Goal: Transaction & Acquisition: Purchase product/service

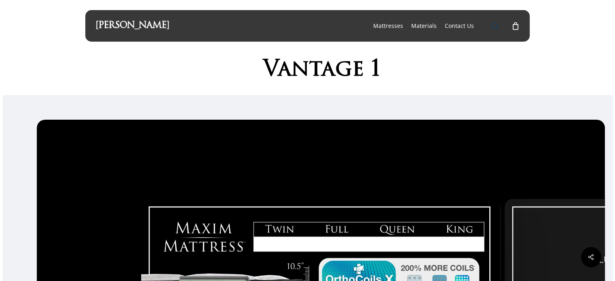
click at [492, 28] on span "Main Menu" at bounding box center [495, 26] width 8 height 8
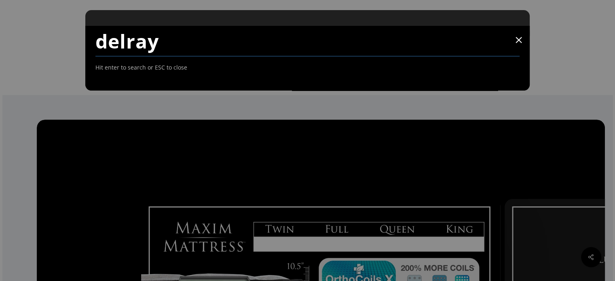
type input "delray"
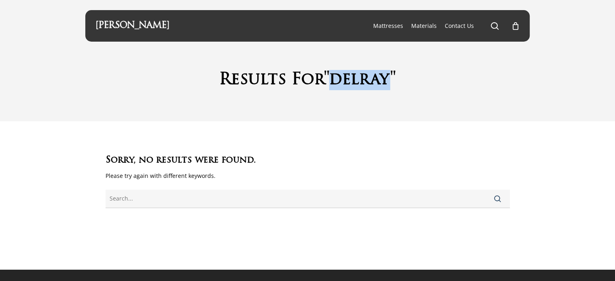
drag, startPoint x: 331, startPoint y: 77, endPoint x: 393, endPoint y: 76, distance: 61.5
click at [393, 76] on span ""delray"" at bounding box center [360, 80] width 72 height 16
click at [345, 135] on div "Sorry, no results were found. Please try again with different keywords. Search" at bounding box center [308, 164] width 405 height 87
drag, startPoint x: 392, startPoint y: 76, endPoint x: 402, endPoint y: 69, distance: 12.3
click at [402, 70] on h1 "Results For "delray"" at bounding box center [307, 80] width 445 height 20
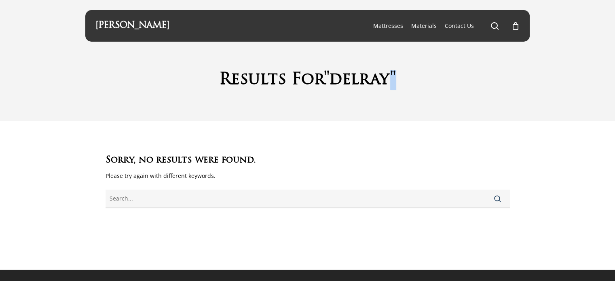
click at [425, 92] on div "Results For "delray"" at bounding box center [307, 60] width 445 height 65
click at [494, 27] on span "Main Menu" at bounding box center [495, 26] width 8 height 8
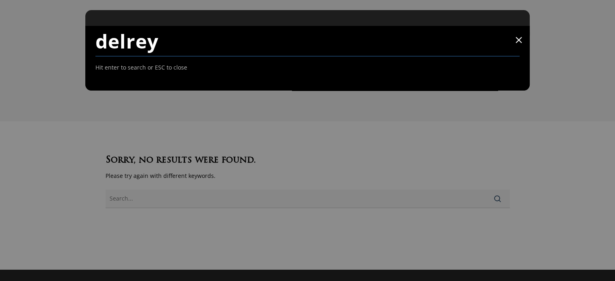
type input "delrey"
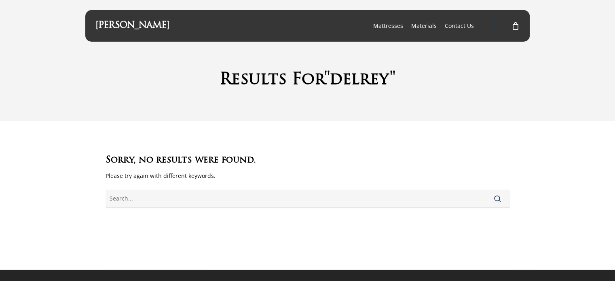
click at [494, 25] on span "Main Menu" at bounding box center [495, 26] width 8 height 8
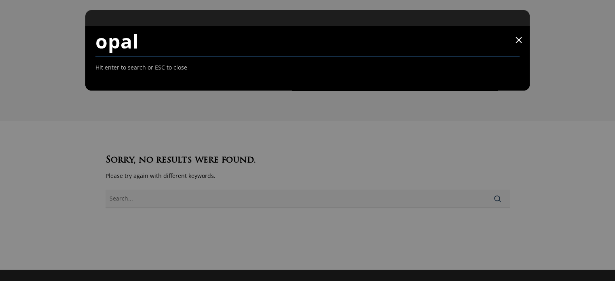
type input "opal"
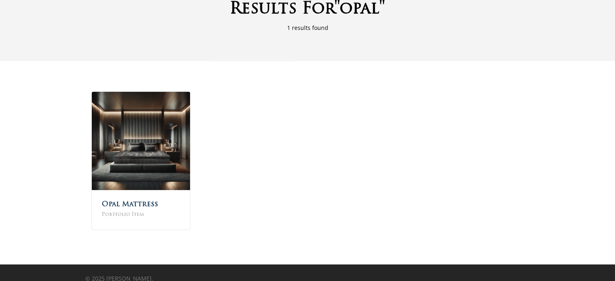
scroll to position [73, 0]
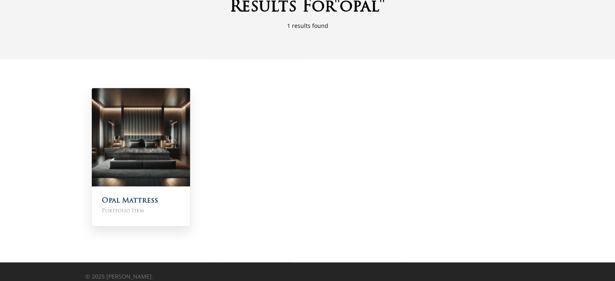
click at [136, 119] on img at bounding box center [141, 137] width 98 height 98
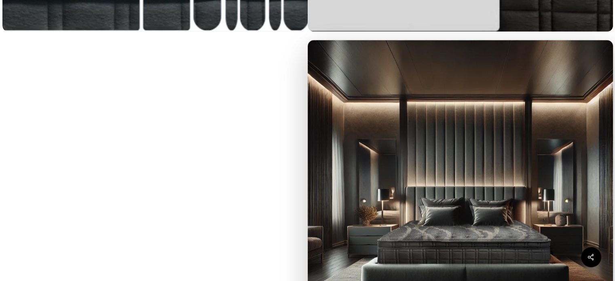
scroll to position [1275, 0]
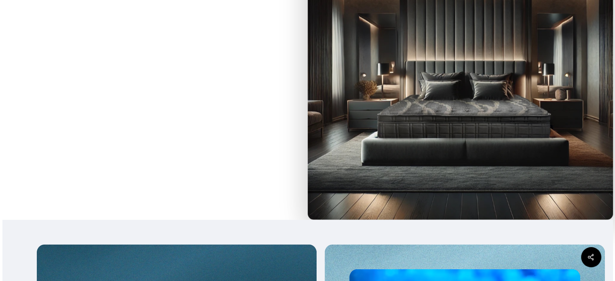
click at [455, 137] on img at bounding box center [460, 66] width 305 height 305
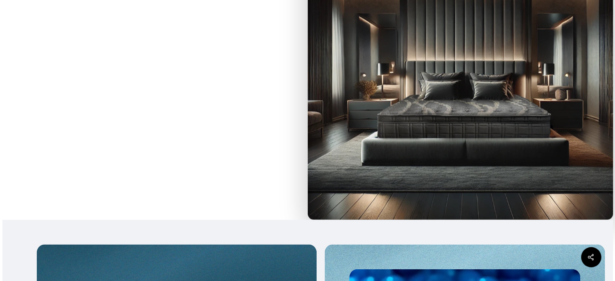
click at [384, 125] on img at bounding box center [460, 66] width 305 height 305
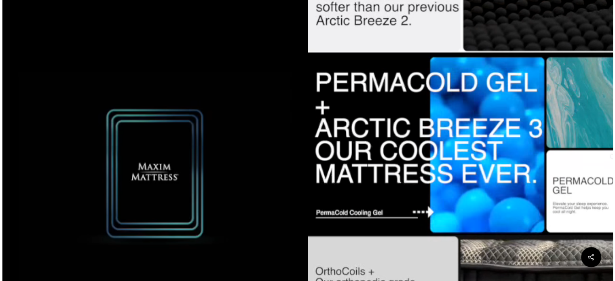
scroll to position [0, 0]
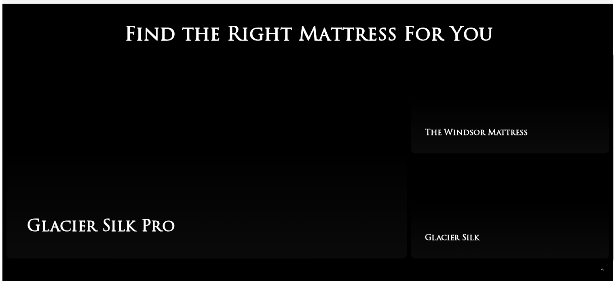
scroll to position [1288, 0]
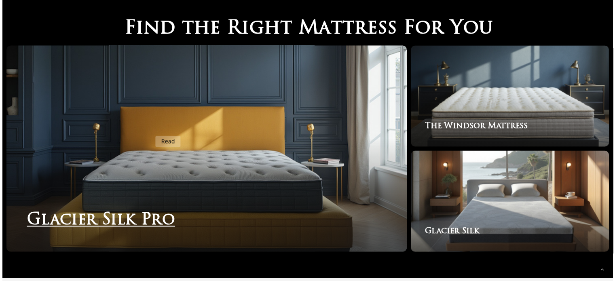
click at [145, 131] on link "Glacier Silk Pro" at bounding box center [206, 148] width 400 height 206
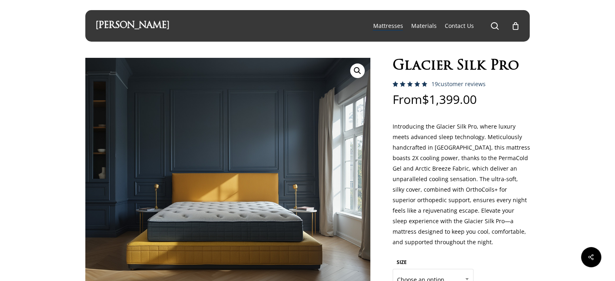
drag, startPoint x: 521, startPoint y: 64, endPoint x: 398, endPoint y: 66, distance: 123.0
click at [398, 66] on h1 "Glacier Silk Pro" at bounding box center [462, 66] width 138 height 17
copy h1 "Glacier Silk Pro"
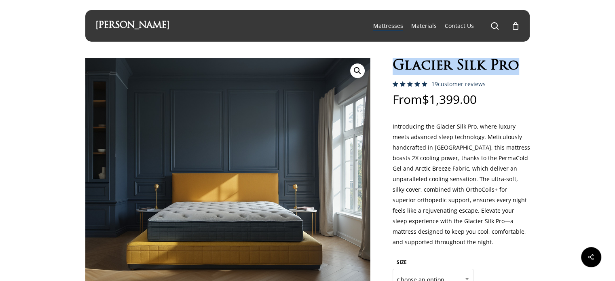
click at [373, 142] on div "🔍 Glacier Silk Pro Rated 5.00 out of 5 based on 18 customer ratings 19 customer…" at bounding box center [307, 224] width 445 height 333
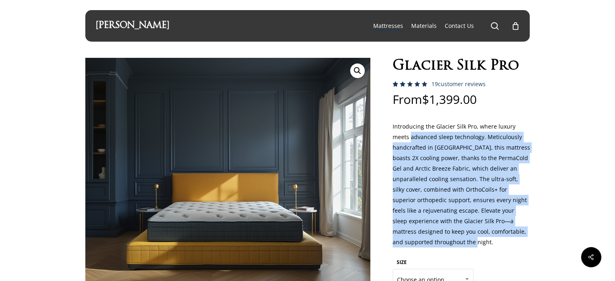
drag, startPoint x: 450, startPoint y: 244, endPoint x: 393, endPoint y: 133, distance: 124.3
click at [393, 133] on p "Introducing the Glacier Silk Pro, where luxury meets advanced sleep technology.…" at bounding box center [462, 188] width 138 height 135
copy p "advanced sleep technology. Meticulously handcrafted in Los Angeles, this mattre…"
click at [450, 247] on p "Introducing the Glacier Silk Pro, where luxury meets advanced sleep technology.…" at bounding box center [462, 188] width 138 height 135
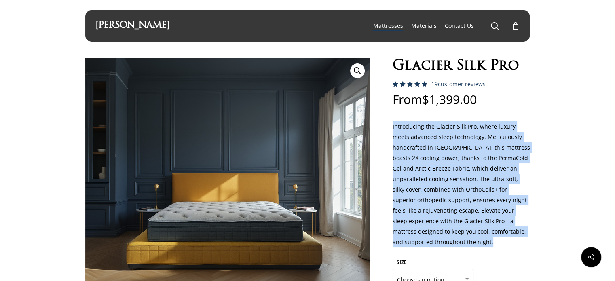
drag, startPoint x: 450, startPoint y: 247, endPoint x: 392, endPoint y: 130, distance: 130.8
click at [393, 130] on p "Introducing the Glacier Silk Pro, where luxury meets advanced sleep technology.…" at bounding box center [462, 188] width 138 height 135
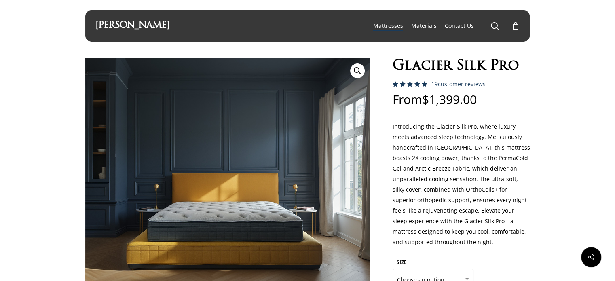
click at [477, 98] on bdi "$ 1,399.00" at bounding box center [449, 99] width 55 height 17
drag, startPoint x: 480, startPoint y: 98, endPoint x: 438, endPoint y: 100, distance: 41.3
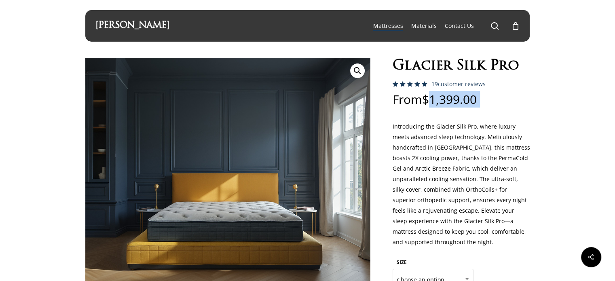
click at [438, 100] on bdi "$ 1,399.00" at bounding box center [449, 99] width 55 height 17
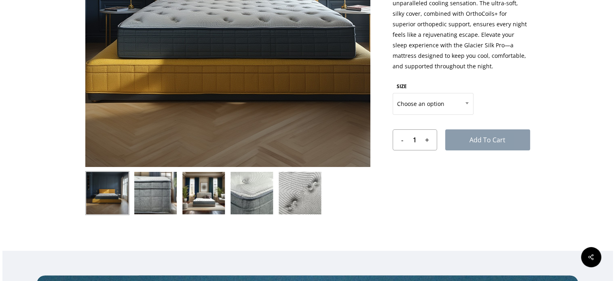
scroll to position [176, 0]
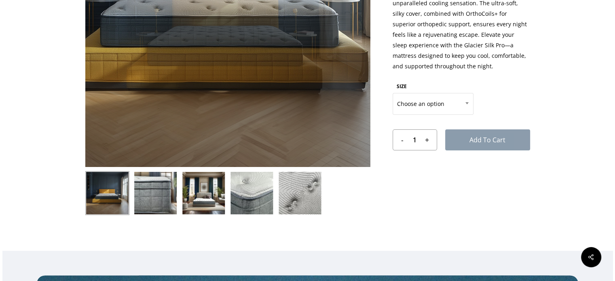
click at [156, 193] on img at bounding box center [155, 193] width 44 height 44
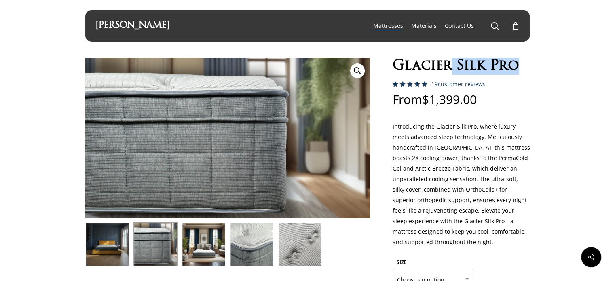
scroll to position [71, 0]
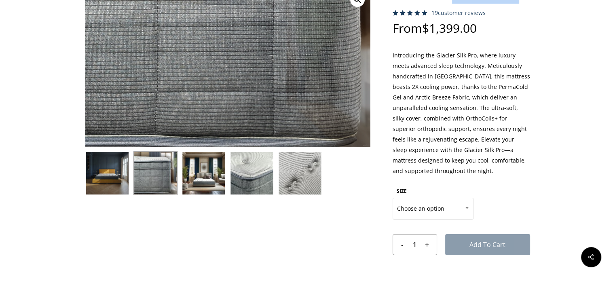
click at [207, 174] on img at bounding box center [204, 173] width 44 height 44
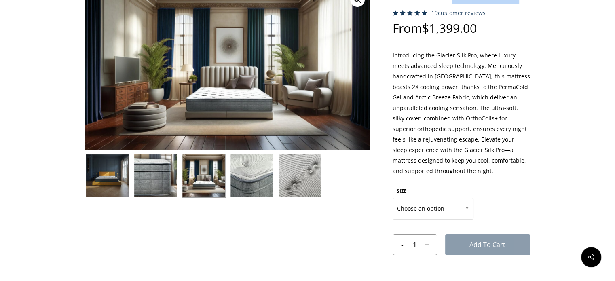
click at [255, 180] on img at bounding box center [252, 176] width 44 height 44
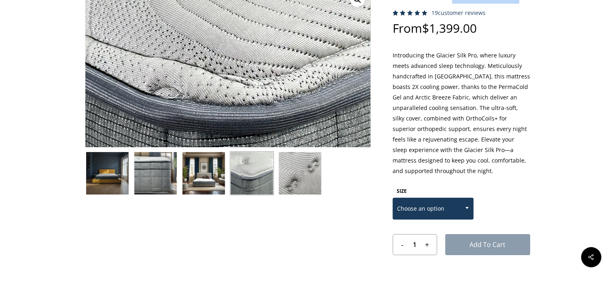
click at [467, 208] on b at bounding box center [467, 208] width 3 height 2
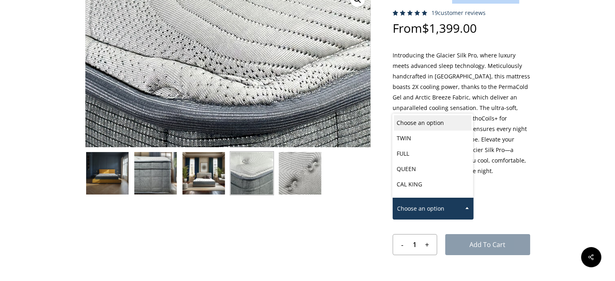
click at [466, 205] on span at bounding box center [467, 208] width 12 height 20
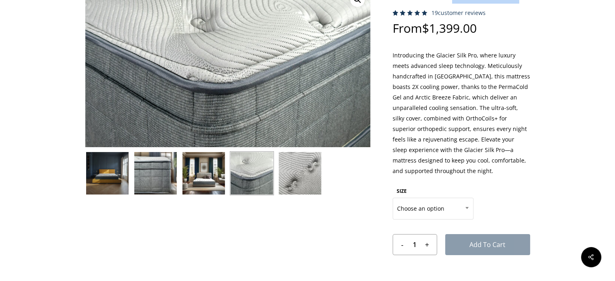
scroll to position [85, 0]
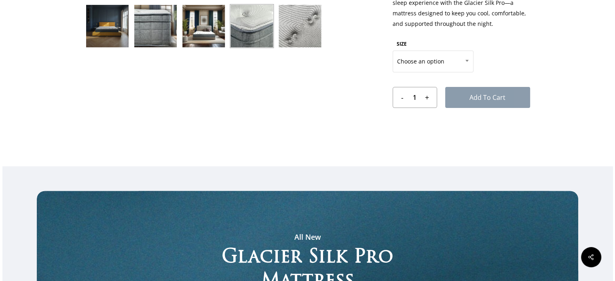
scroll to position [210, 0]
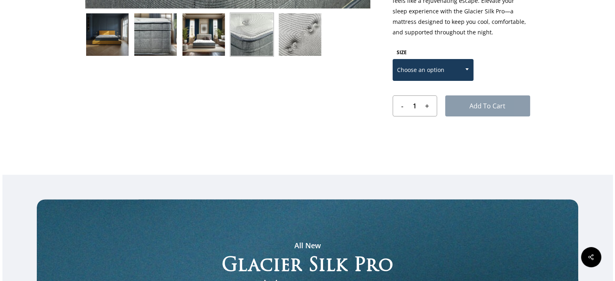
click at [468, 71] on span at bounding box center [467, 69] width 12 height 20
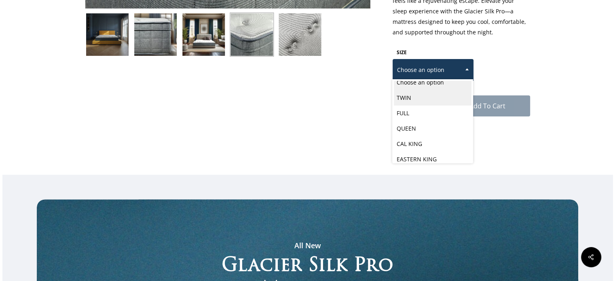
scroll to position [0, 0]
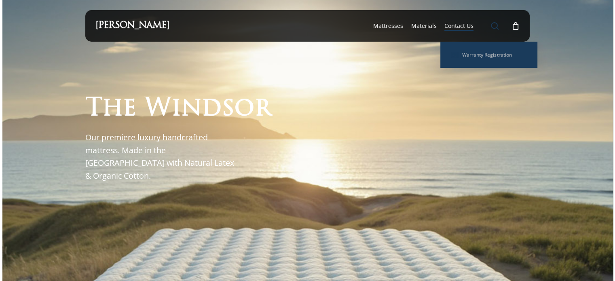
click at [495, 25] on span "Main Menu" at bounding box center [495, 26] width 8 height 8
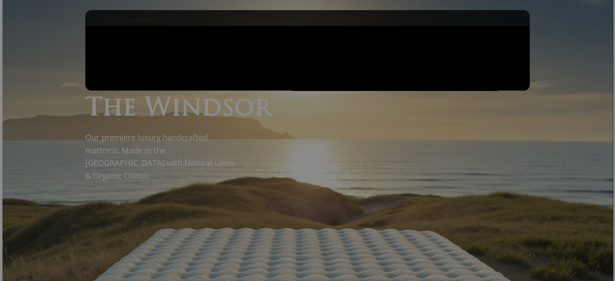
click at [81, 36] on div "T h e W i n d s o r Our premiere luxury handcrafted mattress. Made in the [GEOG…" at bounding box center [308, 286] width 454 height 572
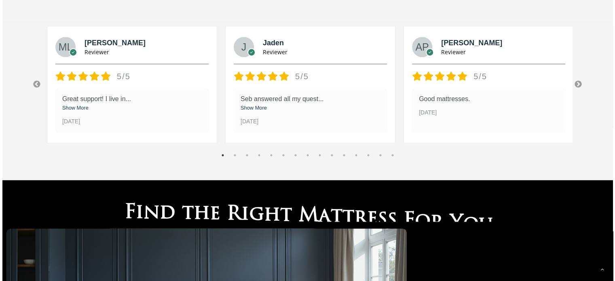
drag, startPoint x: 619, startPoint y: 28, endPoint x: 611, endPoint y: 134, distance: 106.3
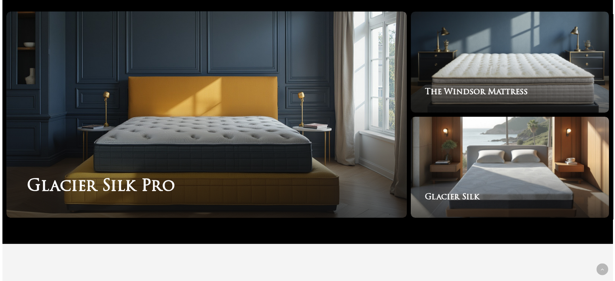
scroll to position [1315, 0]
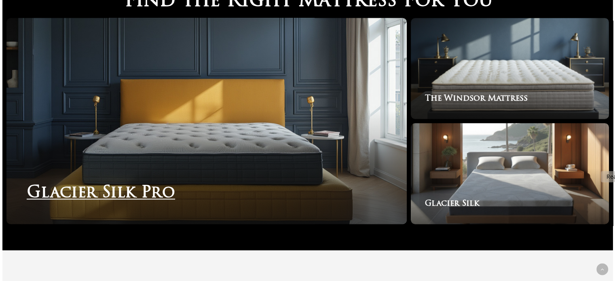
click at [270, 122] on link "Glacier Silk Pro" at bounding box center [206, 121] width 400 height 206
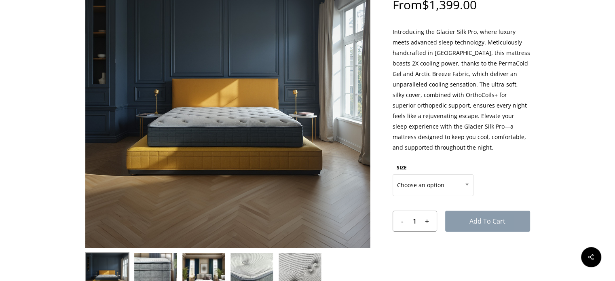
scroll to position [86, 0]
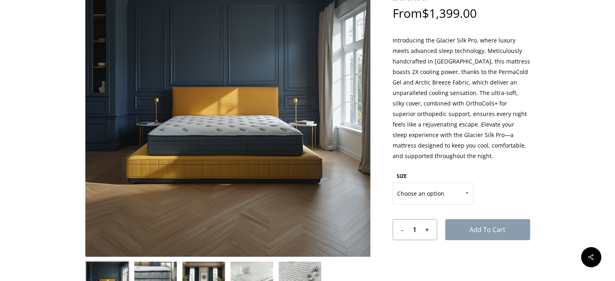
drag, startPoint x: 619, startPoint y: 22, endPoint x: 618, endPoint y: 29, distance: 6.9
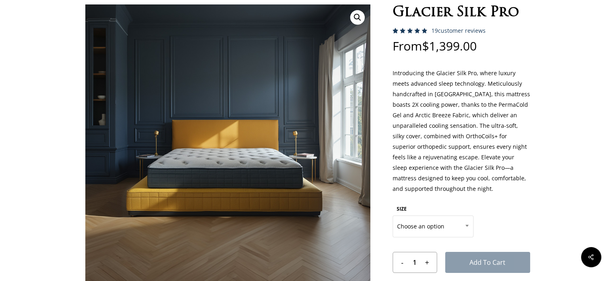
scroll to position [71, 0]
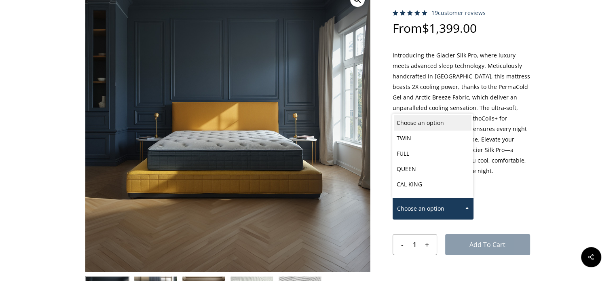
click at [466, 207] on b at bounding box center [467, 208] width 3 height 2
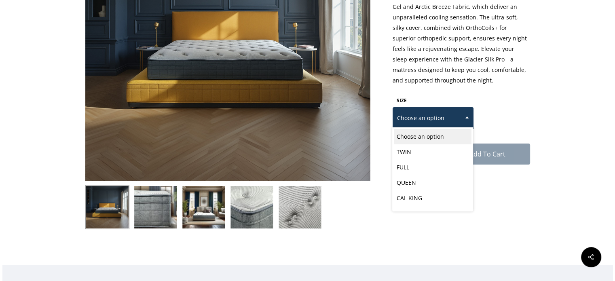
scroll to position [158, 0]
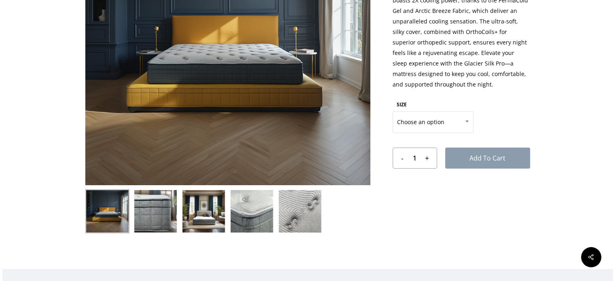
click at [512, 85] on p "Introducing the Glacier Silk Pro, where luxury meets advanced sleep technology.…" at bounding box center [462, 31] width 138 height 135
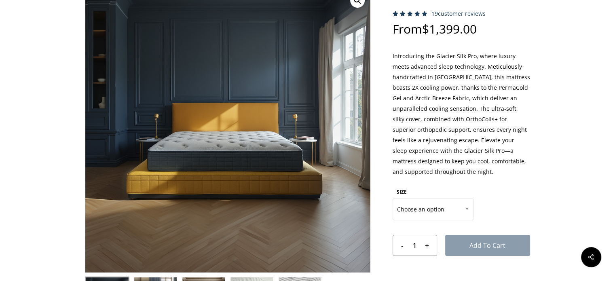
scroll to position [0, 0]
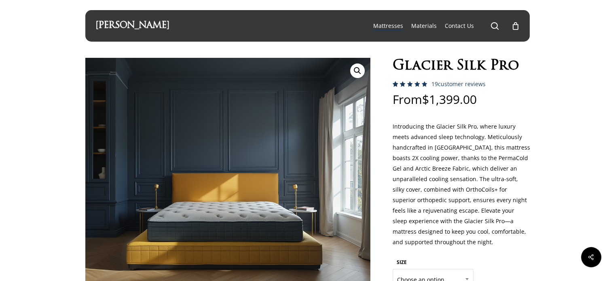
drag, startPoint x: 92, startPoint y: 27, endPoint x: 179, endPoint y: 21, distance: 86.8
click at [179, 21] on div "[PERSON_NAME] search 0 Menu Mattresses The Windsor Mattress Glacier Silk Pro Ma…" at bounding box center [307, 26] width 445 height 32
copy link "[PERSON_NAME]"
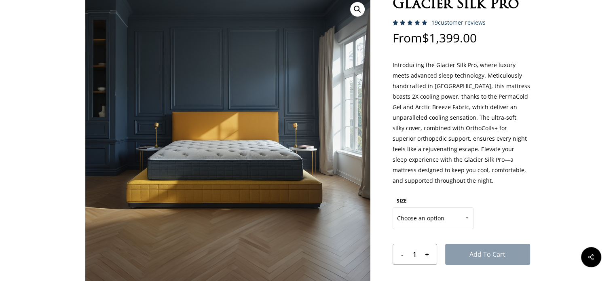
scroll to position [53, 0]
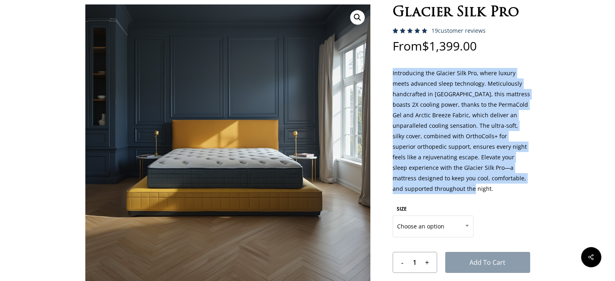
drag, startPoint x: 447, startPoint y: 190, endPoint x: 392, endPoint y: 74, distance: 127.8
click at [393, 74] on p "Introducing the Glacier Silk Pro, where luxury meets advanced sleep technology.…" at bounding box center [462, 135] width 138 height 135
copy p "Introducing the Glacier Silk Pro, where luxury meets advanced sleep technology.…"
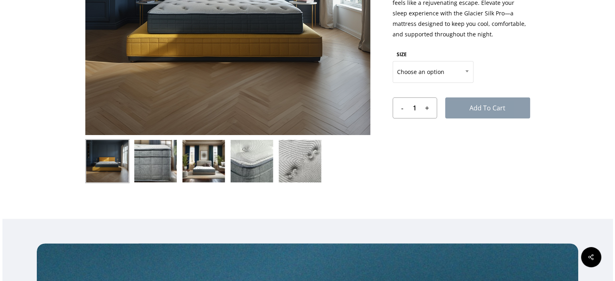
scroll to position [191, 0]
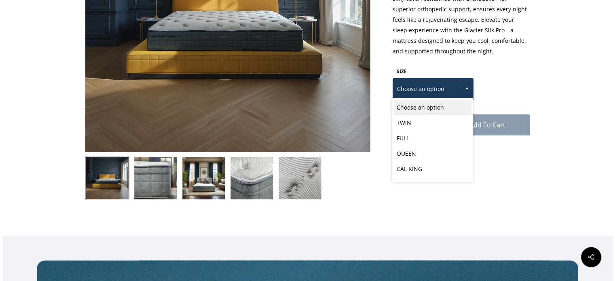
click at [439, 80] on span "Choose an option" at bounding box center [433, 88] width 80 height 17
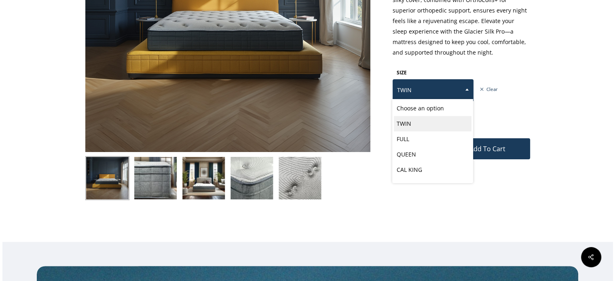
click at [462, 98] on span at bounding box center [467, 89] width 12 height 20
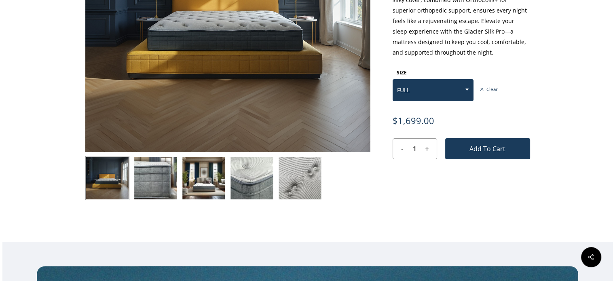
click at [467, 93] on span at bounding box center [467, 89] width 12 height 20
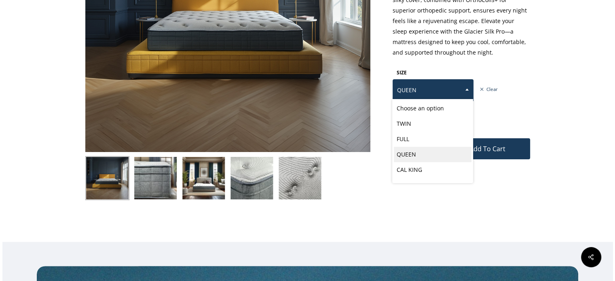
click at [464, 89] on span at bounding box center [467, 89] width 12 height 20
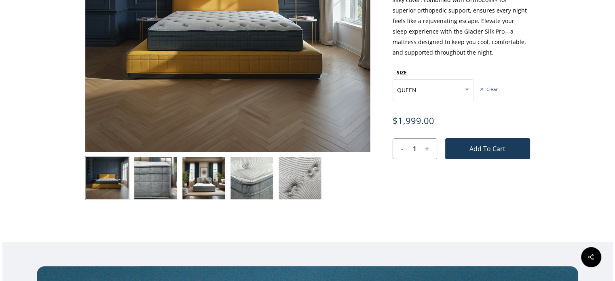
click at [495, 122] on span "$ 1,999.00" at bounding box center [462, 121] width 138 height 11
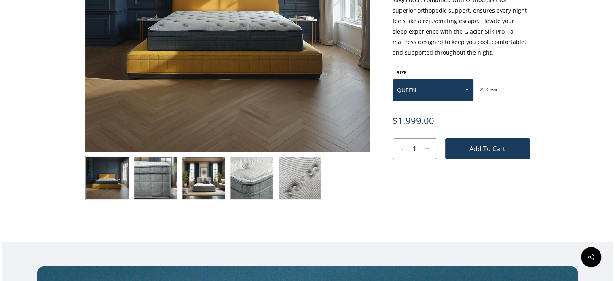
click at [466, 89] on b at bounding box center [467, 90] width 3 height 2
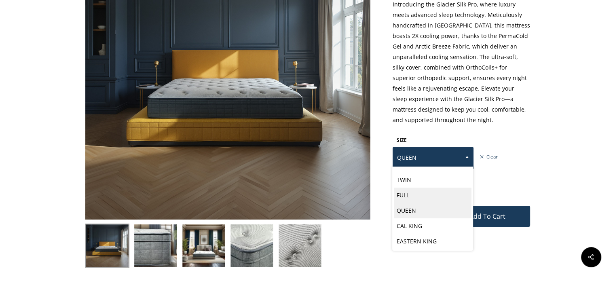
scroll to position [119, 0]
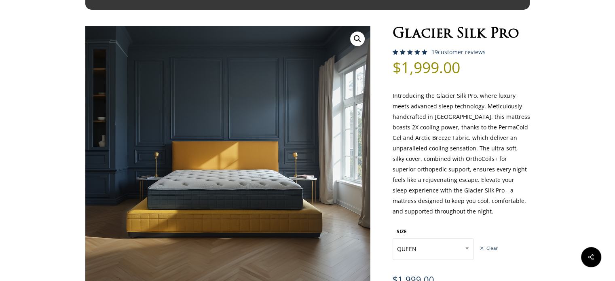
scroll to position [0, 0]
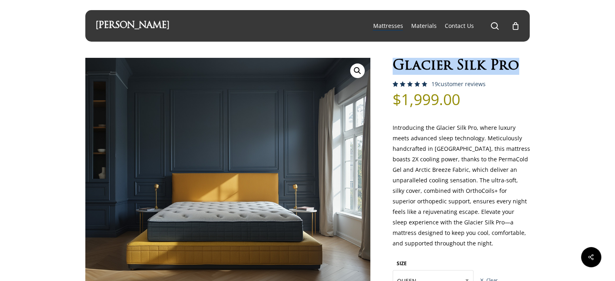
drag, startPoint x: 393, startPoint y: 66, endPoint x: 525, endPoint y: 69, distance: 131.5
click at [525, 69] on h1 "Glacier Silk Pro" at bounding box center [462, 66] width 138 height 17
copy h1 "Glacier Silk Pro"
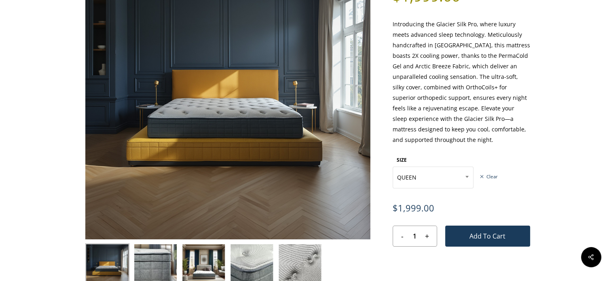
scroll to position [150, 0]
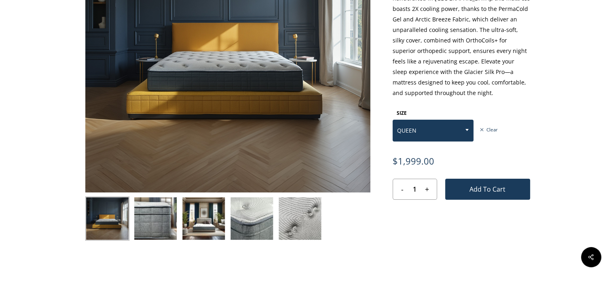
drag, startPoint x: 611, startPoint y: 50, endPoint x: 467, endPoint y: 129, distance: 164.6
click at [467, 129] on b at bounding box center [467, 130] width 3 height 2
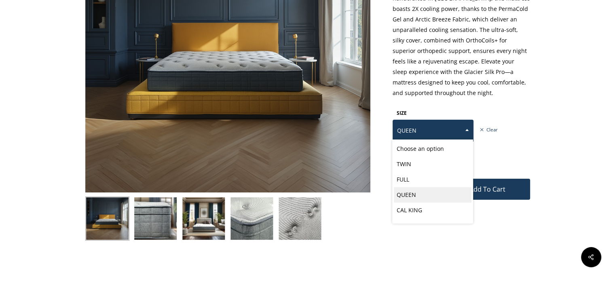
click at [467, 129] on b at bounding box center [467, 130] width 3 height 2
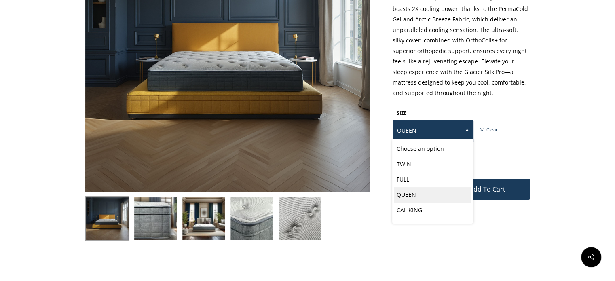
click at [466, 131] on span at bounding box center [467, 130] width 12 height 20
click at [465, 131] on span at bounding box center [467, 130] width 12 height 20
click at [460, 127] on span "QUEEN" at bounding box center [433, 130] width 80 height 17
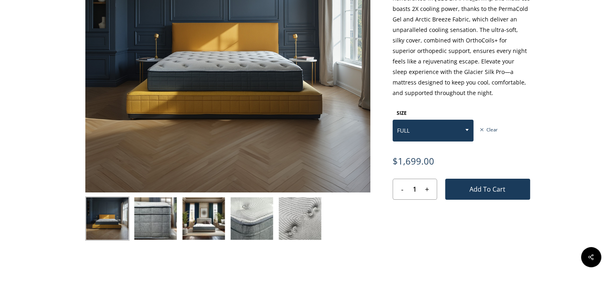
click at [419, 130] on span "FULL" at bounding box center [433, 130] width 80 height 17
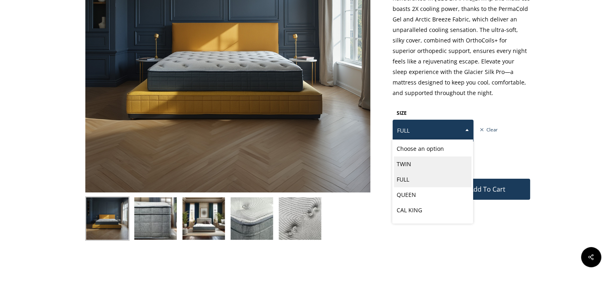
drag, startPoint x: 472, startPoint y: 157, endPoint x: 476, endPoint y: 200, distance: 43.8
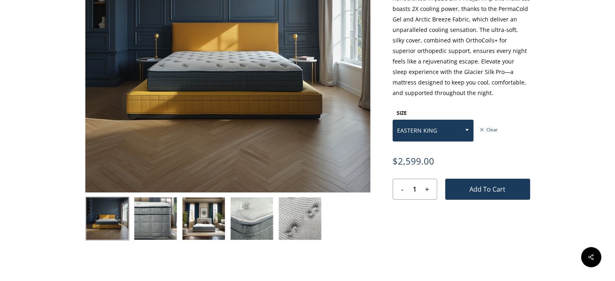
click at [467, 131] on span at bounding box center [467, 130] width 12 height 20
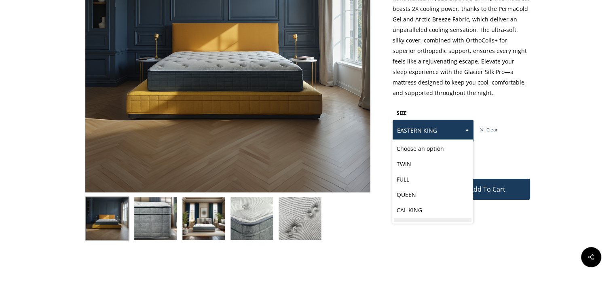
click at [465, 127] on span at bounding box center [467, 130] width 12 height 20
drag, startPoint x: 465, startPoint y: 127, endPoint x: 428, endPoint y: 200, distance: 81.8
select select "CAL KING"
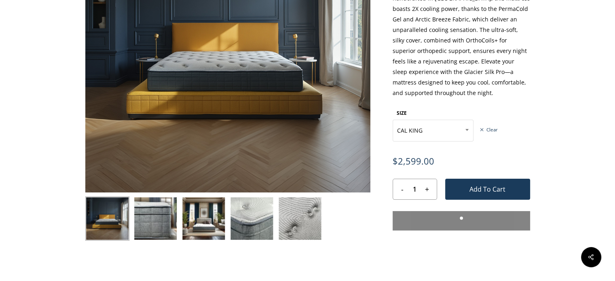
click at [428, 200] on div "Glacier Silk Pro Rated 5.00 out of 5 based on 18 customer ratings 19 customer r…" at bounding box center [462, 71] width 138 height 328
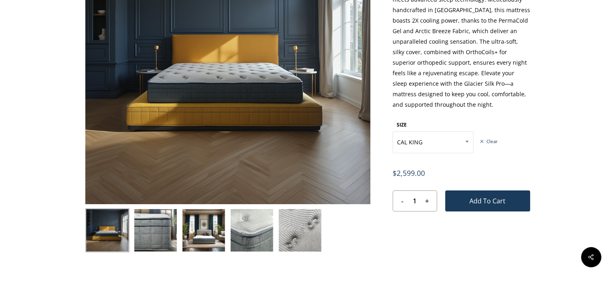
scroll to position [147, 0]
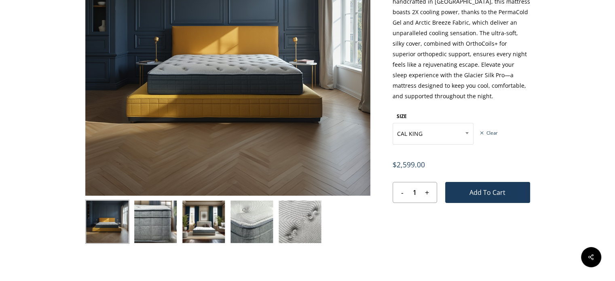
click at [141, 222] on img at bounding box center [155, 222] width 44 height 44
click at [162, 206] on div "🔍" at bounding box center [227, 80] width 285 height 339
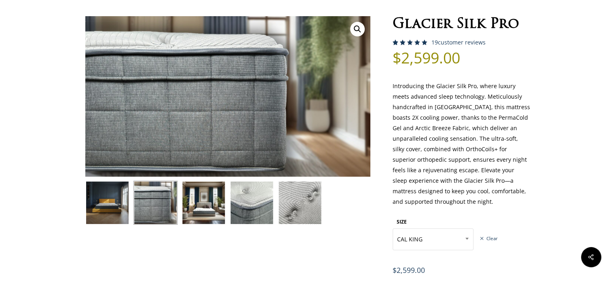
scroll to position [0, 0]
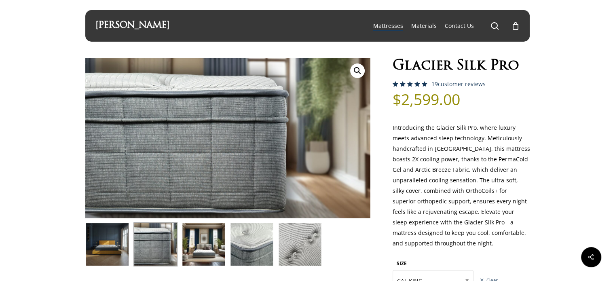
click at [213, 237] on img at bounding box center [204, 244] width 44 height 44
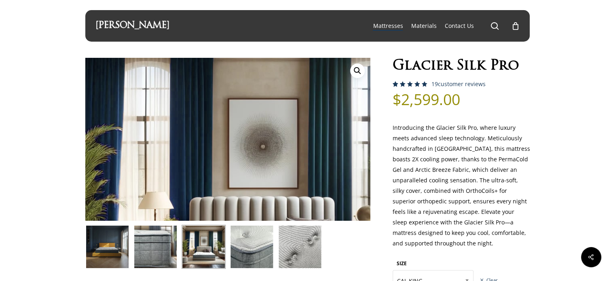
drag, startPoint x: 220, startPoint y: 104, endPoint x: 218, endPoint y: 99, distance: 5.3
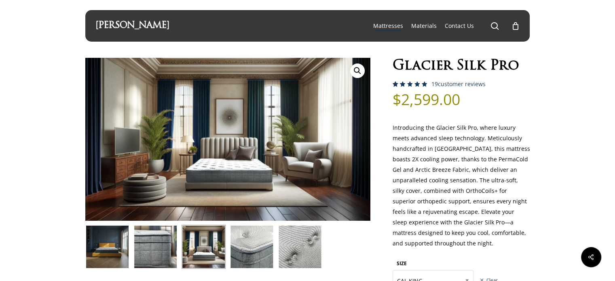
click at [254, 244] on img at bounding box center [252, 247] width 44 height 44
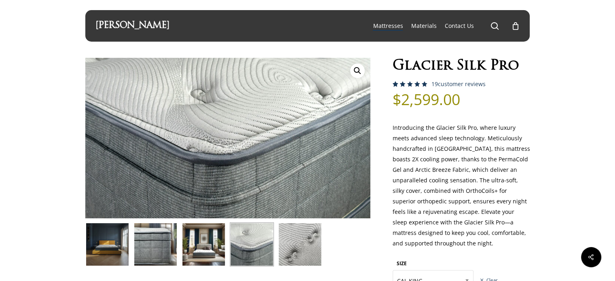
click at [307, 248] on img at bounding box center [300, 244] width 44 height 44
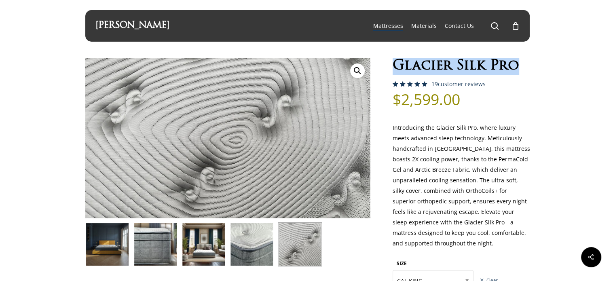
drag, startPoint x: 522, startPoint y: 64, endPoint x: 396, endPoint y: 63, distance: 125.8
click at [396, 63] on h1 "Glacier Silk Pro" at bounding box center [462, 66] width 138 height 17
copy h1 "Glacier Silk Pro"
